Goal: Find specific page/section: Find specific page/section

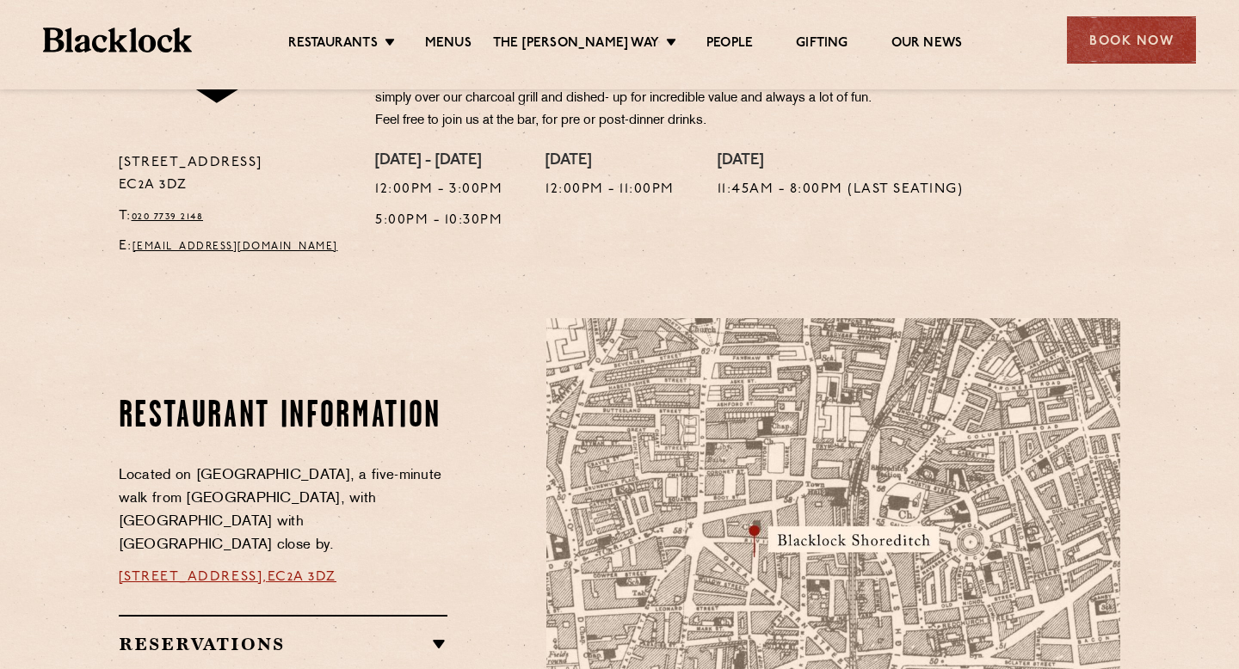
scroll to position [728, 0]
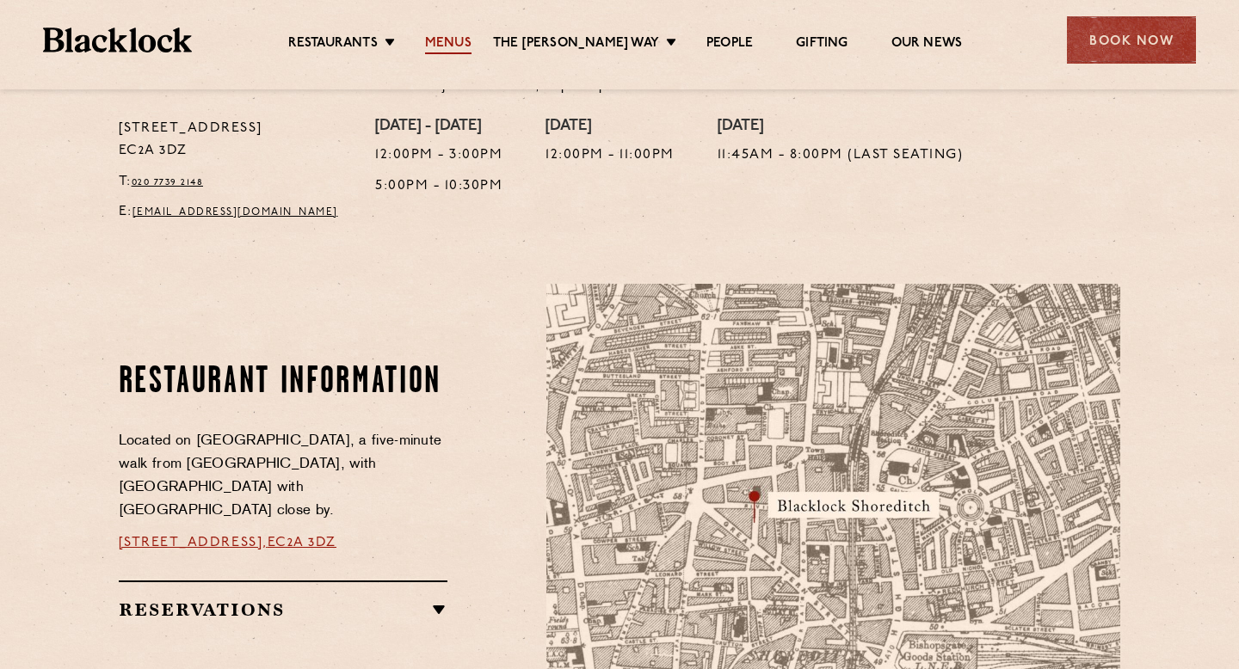
click at [468, 38] on link "Menus" at bounding box center [448, 44] width 46 height 19
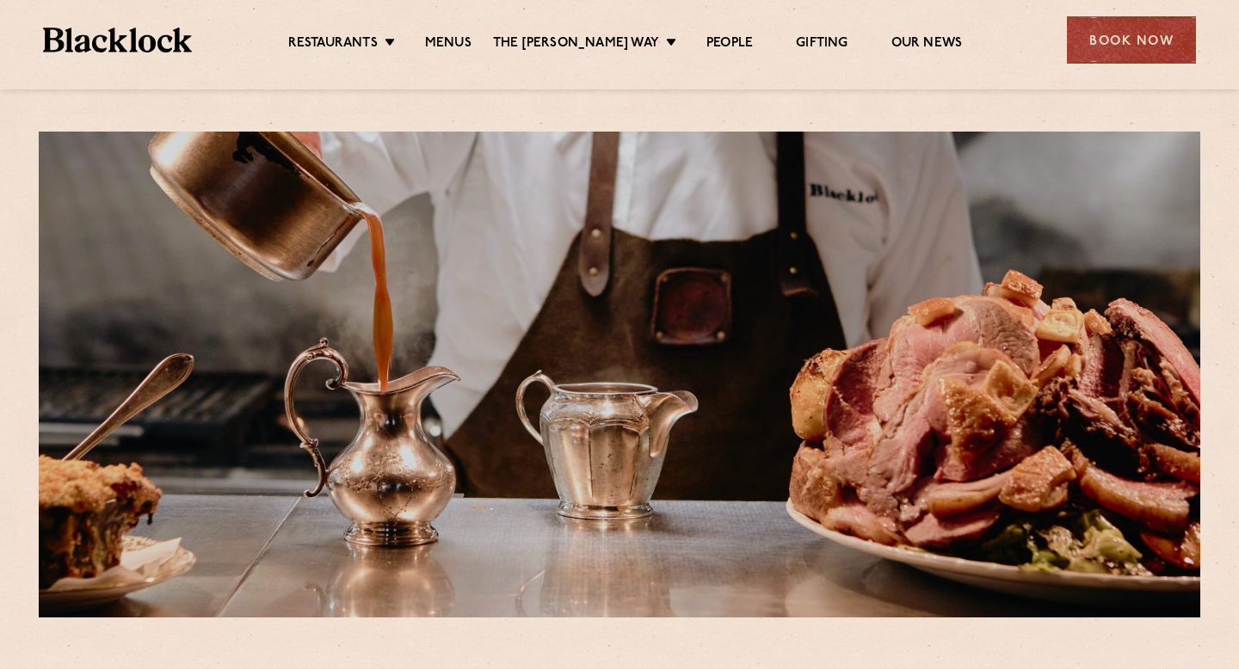
scroll to position [458, 0]
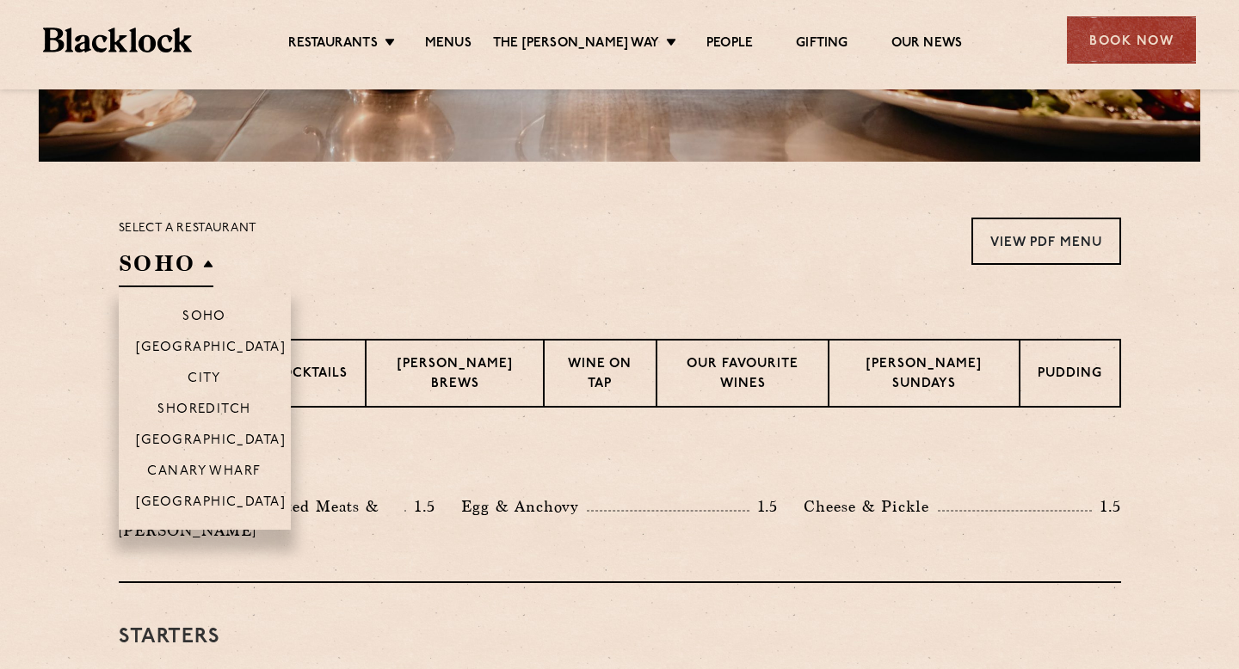
click at [187, 260] on h2 "SOHO" at bounding box center [166, 268] width 95 height 39
click at [222, 412] on p "Shoreditch" at bounding box center [204, 411] width 94 height 17
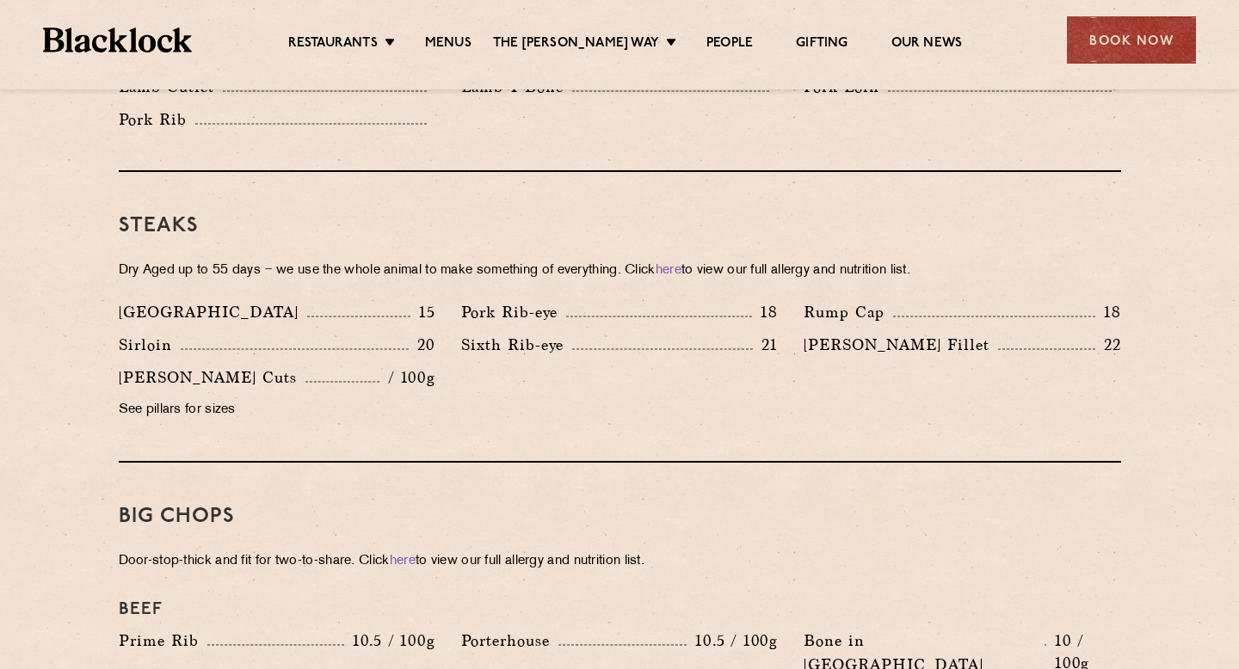
scroll to position [1548, 0]
